Goal: Task Accomplishment & Management: Manage account settings

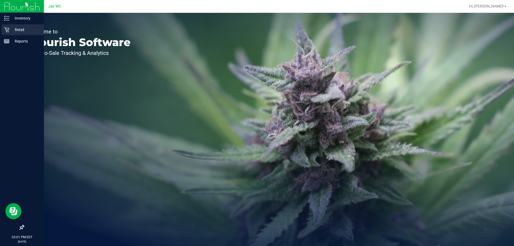
click at [11, 33] on p "Retail" at bounding box center [25, 30] width 32 height 6
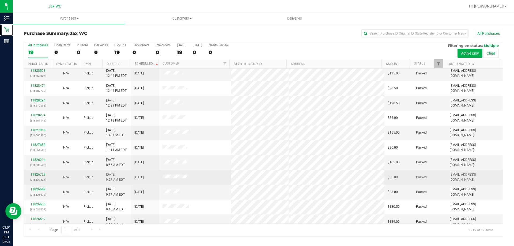
scroll to position [127, 0]
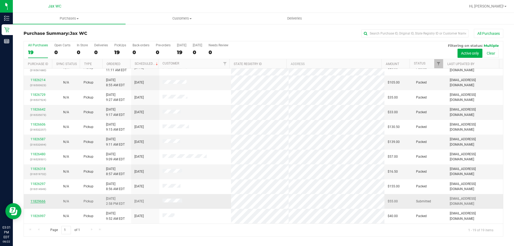
click at [42, 202] on link "11829666" at bounding box center [38, 201] width 15 height 4
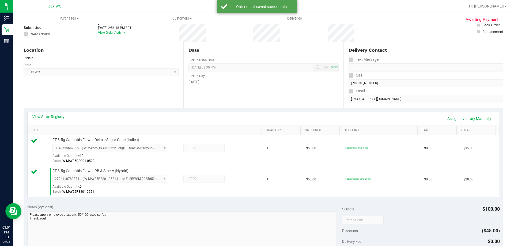
scroll to position [161, 0]
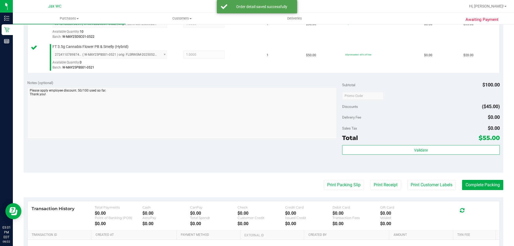
click at [370, 156] on div "Validate" at bounding box center [420, 157] width 157 height 24
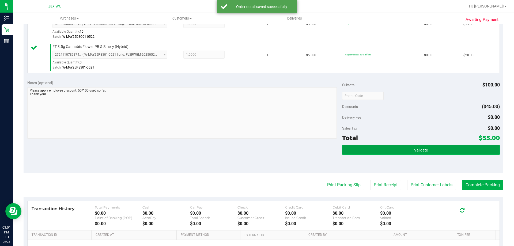
click at [371, 154] on button "Validate" at bounding box center [420, 150] width 157 height 10
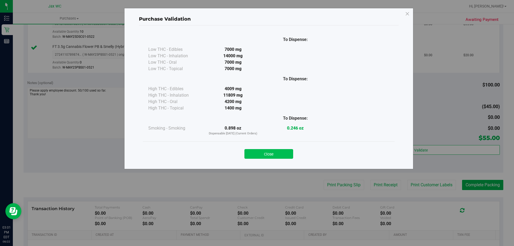
click at [281, 154] on button "Close" at bounding box center [268, 154] width 49 height 10
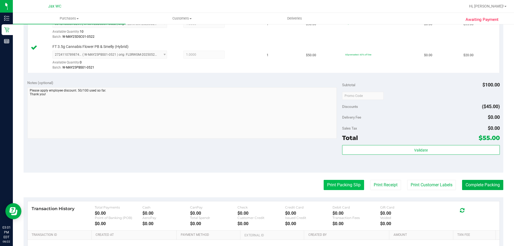
click at [346, 184] on button "Print Packing Slip" at bounding box center [344, 185] width 40 height 10
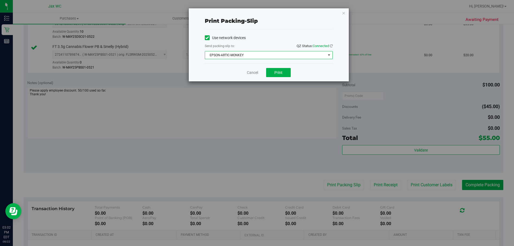
click at [256, 58] on span "EPSON-ARTIC-MONKEY" at bounding box center [265, 54] width 121 height 7
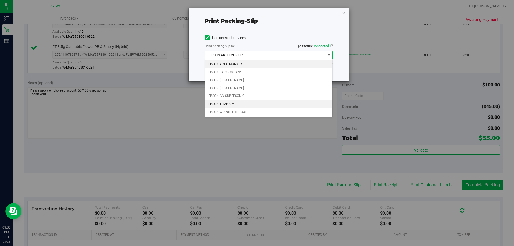
click at [262, 105] on li "EPSON-TITANIUM" at bounding box center [268, 104] width 127 height 8
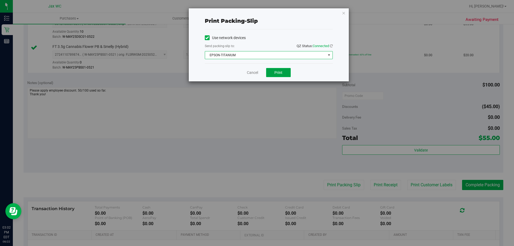
click at [276, 74] on span "Print" at bounding box center [278, 72] width 8 height 4
click at [254, 71] on link "Cancel" at bounding box center [252, 73] width 11 height 6
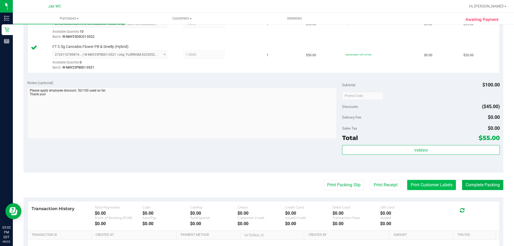
click at [440, 184] on button "Print Customer Labels" at bounding box center [431, 185] width 49 height 10
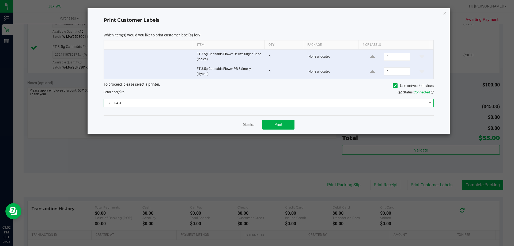
click at [271, 103] on span "ZEBRA-3" at bounding box center [265, 102] width 323 height 7
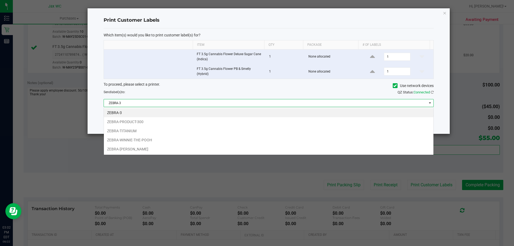
scroll to position [8, 330]
click at [218, 130] on li "ZEBRA-TITANIUM" at bounding box center [269, 130] width 330 height 9
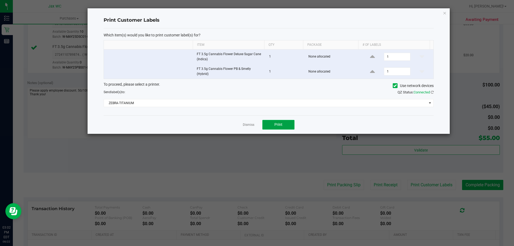
click at [287, 126] on button "Print" at bounding box center [278, 125] width 32 height 10
click at [250, 125] on link "Dismiss" at bounding box center [249, 125] width 12 height 5
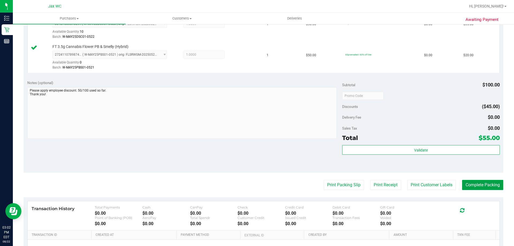
drag, startPoint x: 487, startPoint y: 183, endPoint x: 488, endPoint y: 180, distance: 2.7
click at [488, 183] on button "Complete Packing" at bounding box center [482, 185] width 41 height 10
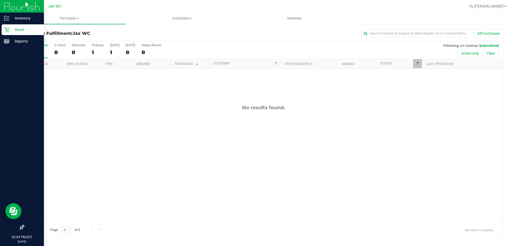
click at [10, 30] on p "Retail" at bounding box center [25, 30] width 32 height 6
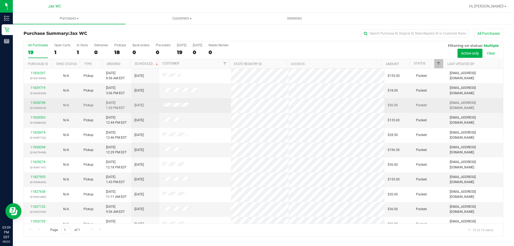
click at [33, 101] on div "11828799 (316595979)" at bounding box center [38, 105] width 22 height 10
click at [33, 101] on link "11828799" at bounding box center [38, 103] width 15 height 4
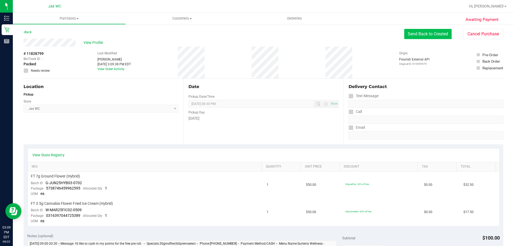
click at [435, 32] on button "Send Back to Created" at bounding box center [427, 34] width 47 height 10
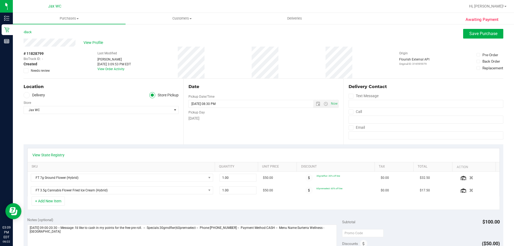
scroll to position [27, 0]
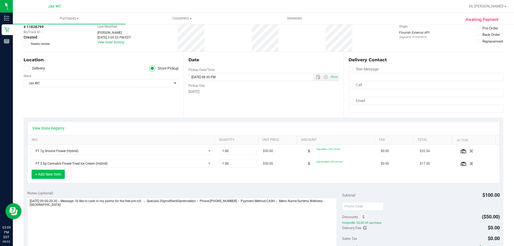
click at [54, 174] on button "+ Add New Item" at bounding box center [48, 174] width 33 height 9
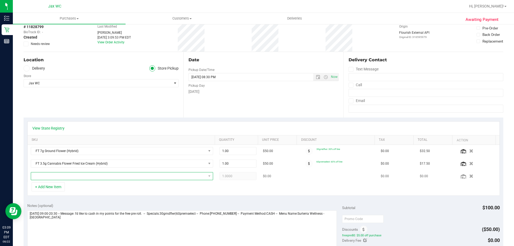
click at [71, 177] on span "NO DATA FOUND" at bounding box center [118, 175] width 175 height 7
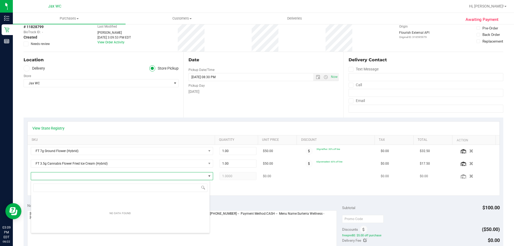
scroll to position [8, 178]
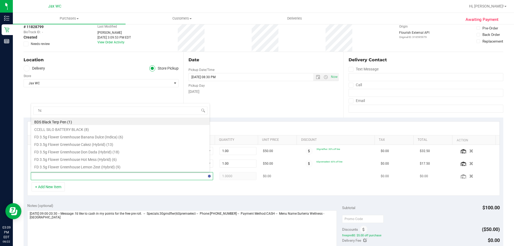
type input "1ct"
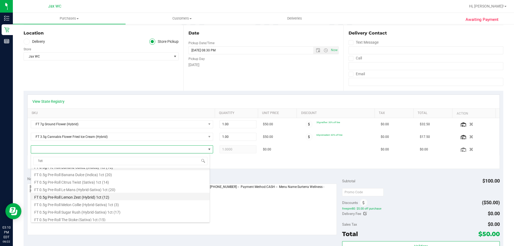
scroll to position [6, 0]
click at [76, 194] on li "FT 0.5g Pre-Roll Lemon Zest (Hybrid) 1ct (12)" at bounding box center [120, 194] width 179 height 7
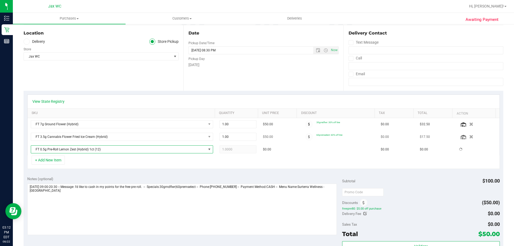
click at [314, 141] on td "60premselect: 60% off line" at bounding box center [338, 137] width 78 height 13
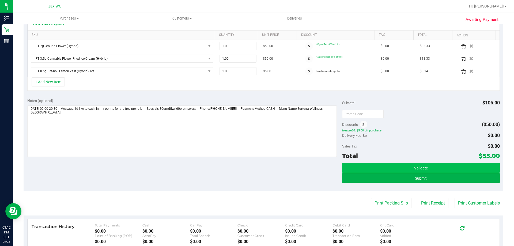
scroll to position [134, 0]
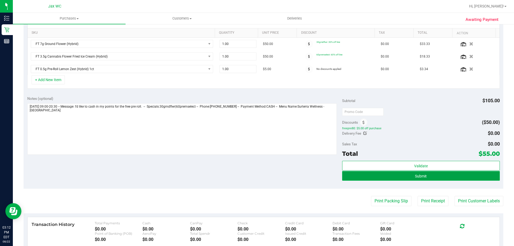
click at [422, 175] on span "Submit" at bounding box center [421, 176] width 12 height 4
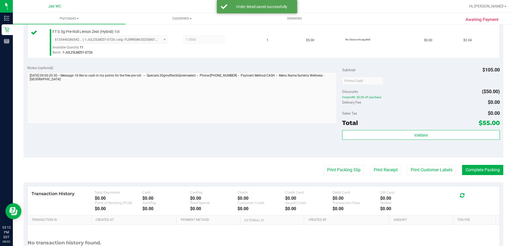
scroll to position [251, 0]
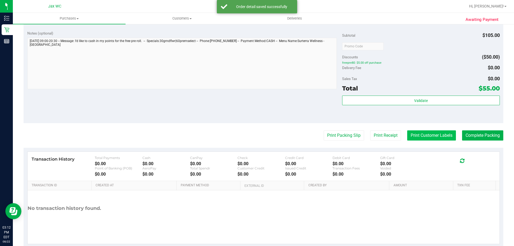
click at [423, 137] on button "Print Customer Labels" at bounding box center [431, 135] width 49 height 10
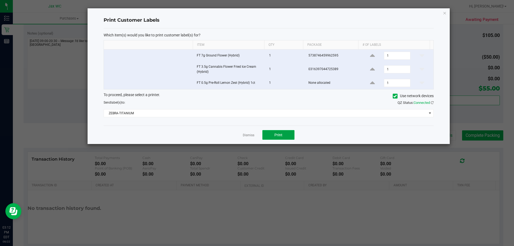
click at [277, 133] on span "Print" at bounding box center [278, 135] width 8 height 4
click at [247, 135] on link "Dismiss" at bounding box center [249, 135] width 12 height 5
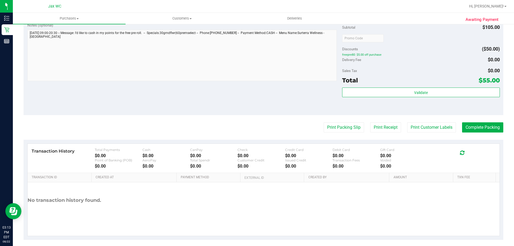
scroll to position [264, 0]
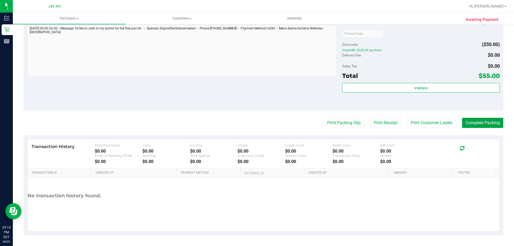
click at [477, 125] on button "Complete Packing" at bounding box center [482, 123] width 41 height 10
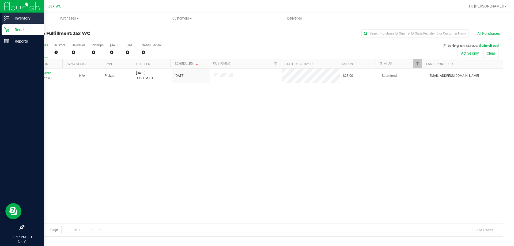
click at [21, 18] on p "Inventory" at bounding box center [25, 18] width 32 height 6
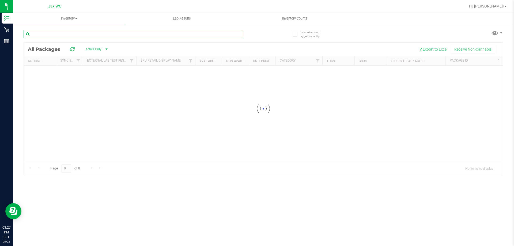
click at [90, 34] on input "text" at bounding box center [133, 34] width 219 height 8
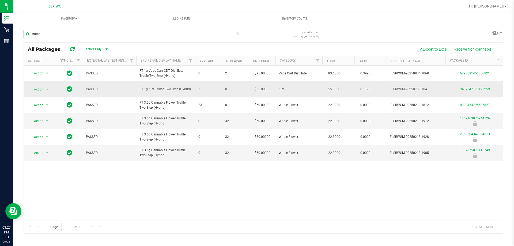
type input "truffle"
